Goal: Task Accomplishment & Management: Complete application form

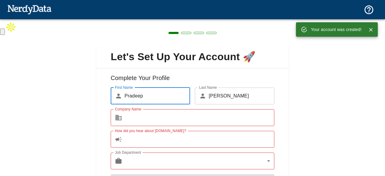
scroll to position [35, 0]
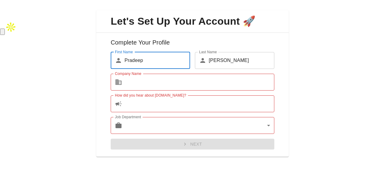
click at [161, 80] on input "Company Name" at bounding box center [200, 82] width 150 height 17
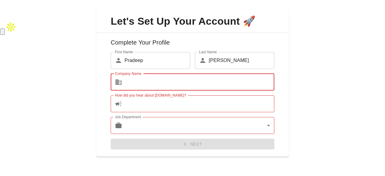
click at [147, 104] on input "How did you hear about [DOMAIN_NAME]?" at bounding box center [200, 103] width 150 height 17
click at [145, 82] on input "Company Name" at bounding box center [200, 82] width 150 height 17
type input "n"
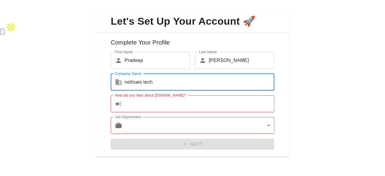
type input "nethues tech"
click at [158, 35] on body "Technologies Domains Pricing Products Create a Report Create a list of websites…" at bounding box center [192, 17] width 385 height 35
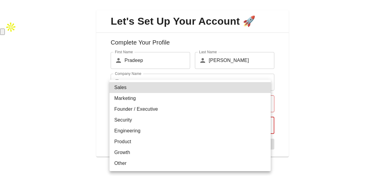
click at [73, 109] on div at bounding box center [192, 88] width 385 height 176
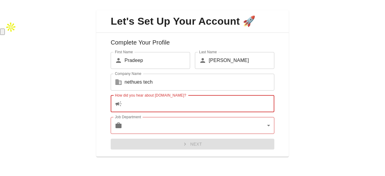
click at [135, 100] on input "How did you hear about [DOMAIN_NAME]?" at bounding box center [200, 103] width 150 height 17
click at [148, 108] on input "How did you hear about [DOMAIN_NAME]?" at bounding box center [200, 103] width 150 height 17
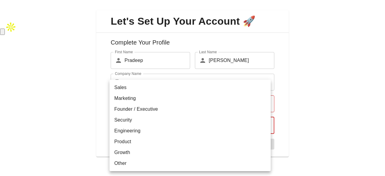
click at [124, 35] on body "Technologies Domains Pricing Products Create a Report Create a list of websites…" at bounding box center [192, 17] width 385 height 35
click at [131, 97] on li "Marketing" at bounding box center [189, 98] width 161 height 11
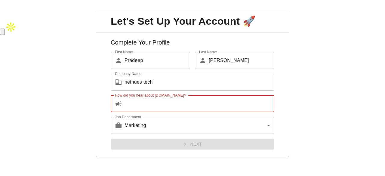
click at [138, 103] on input "How did you hear about [DOMAIN_NAME]?" at bounding box center [200, 103] width 150 height 17
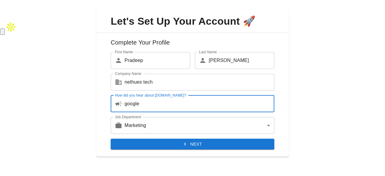
type input "google"
click at [196, 144] on button "Next" at bounding box center [193, 144] width 164 height 11
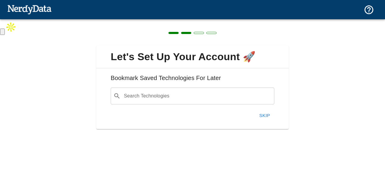
scroll to position [0, 0]
click at [268, 117] on button "Skip" at bounding box center [264, 115] width 19 height 13
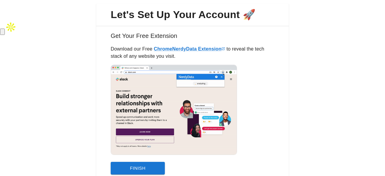
scroll to position [37, 0]
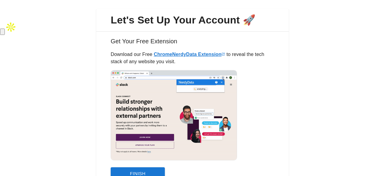
click at [224, 54] on icon at bounding box center [223, 54] width 4 height 4
